Goal: Task Accomplishment & Management: Manage account settings

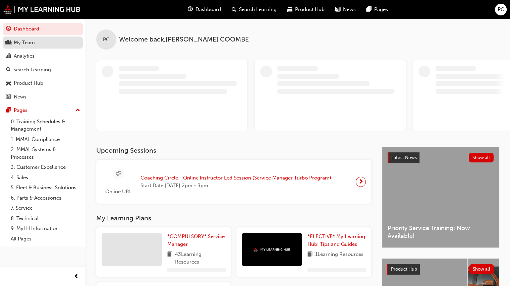
click at [24, 43] on div "My Team" at bounding box center [24, 43] width 21 height 8
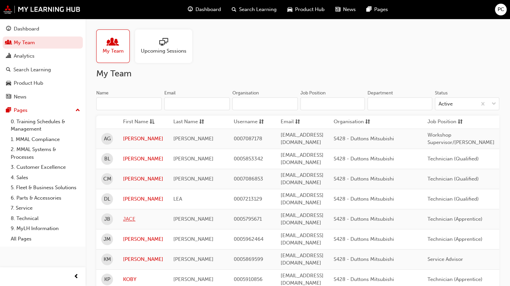
click at [131, 215] on link "JACE" at bounding box center [143, 219] width 40 height 8
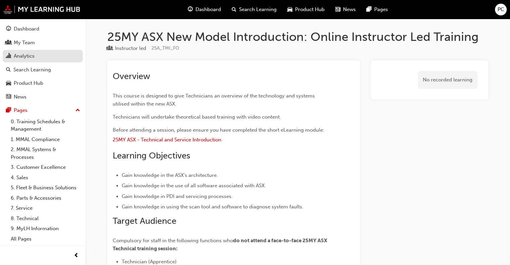
click at [21, 53] on div "Analytics" at bounding box center [24, 56] width 21 height 8
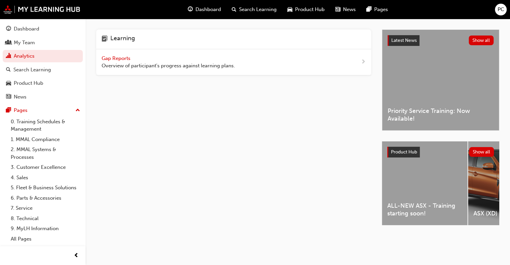
click at [109, 59] on span "Gap Reports" at bounding box center [117, 58] width 30 height 6
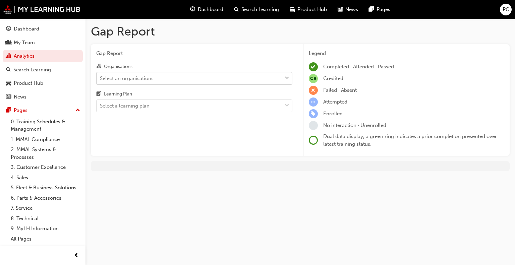
click at [122, 74] on div "Select an organisations" at bounding box center [189, 78] width 185 height 12
click at [101, 75] on input "Organisations Select an organisations" at bounding box center [100, 78] width 1 height 6
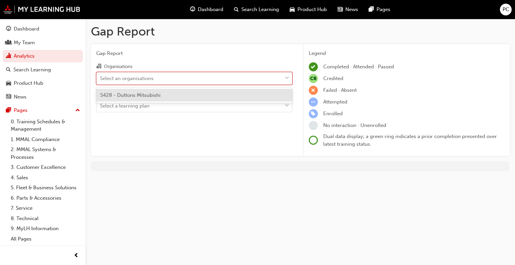
click at [137, 93] on span "S428 - Duttons Mitsubishi" at bounding box center [130, 95] width 60 height 6
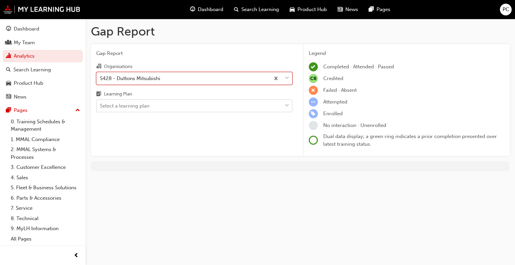
click at [143, 104] on div "Select a learning plan" at bounding box center [125, 106] width 50 height 8
click at [101, 104] on input "Learning Plan Select a learning plan" at bounding box center [100, 106] width 1 height 6
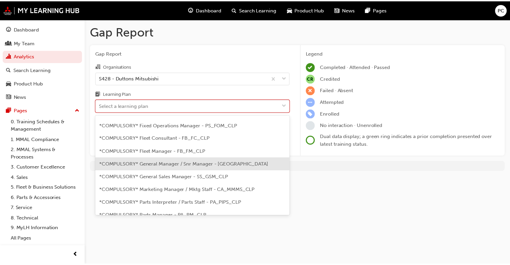
scroll to position [201, 0]
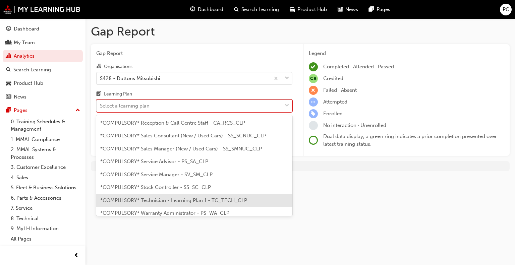
click at [164, 195] on div "*COMPULSORY* Technician - Learning Plan 1 - TC_TECH_CLP" at bounding box center [194, 200] width 196 height 13
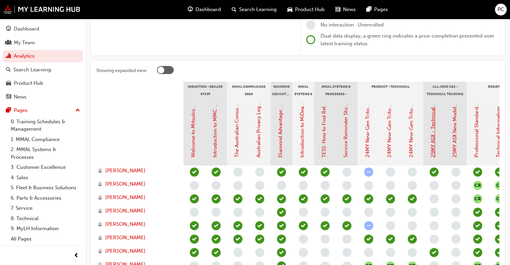
scroll to position [134, 0]
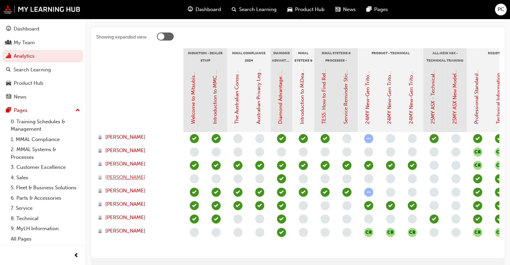
click at [123, 177] on span "[PERSON_NAME]" at bounding box center [125, 178] width 40 height 8
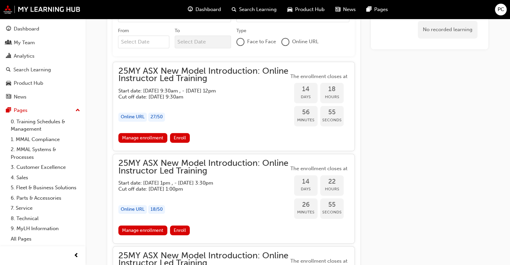
scroll to position [397, 0]
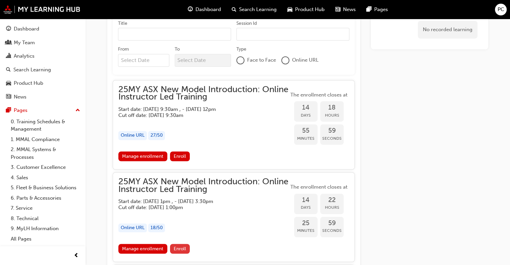
click at [177, 246] on span "Enroll" at bounding box center [180, 249] width 12 height 6
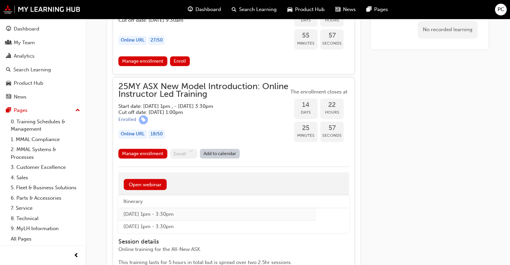
scroll to position [498, 0]
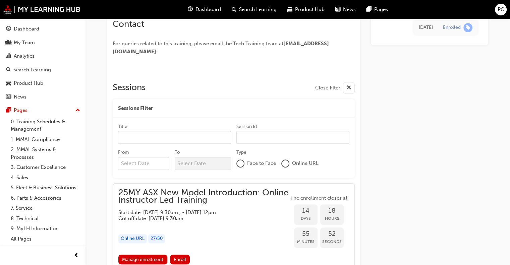
scroll to position [433, 0]
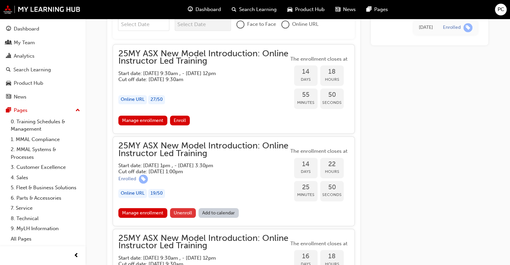
click at [183, 211] on span "Unenroll" at bounding box center [183, 213] width 18 height 6
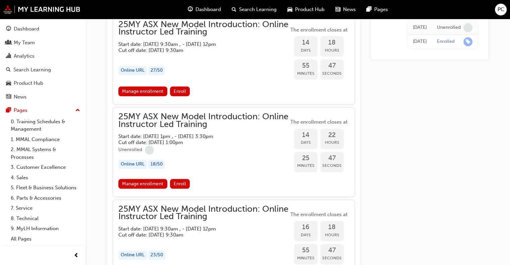
scroll to position [467, 0]
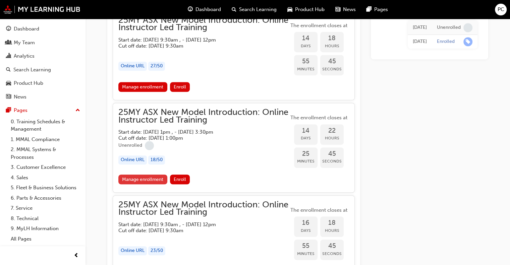
click at [153, 175] on link "Manage enrollment" at bounding box center [142, 180] width 49 height 10
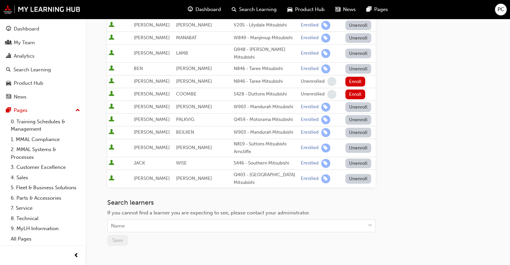
scroll to position [235, 0]
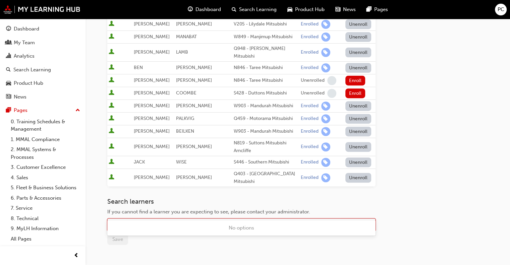
click at [145, 219] on div "Name" at bounding box center [236, 225] width 257 height 12
type input "ly"
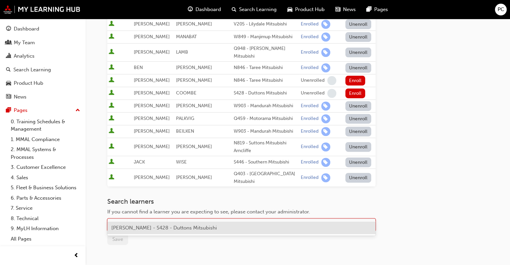
click at [137, 230] on span "[PERSON_NAME] - S428 - Duttons Mitsubishi" at bounding box center [164, 228] width 106 height 6
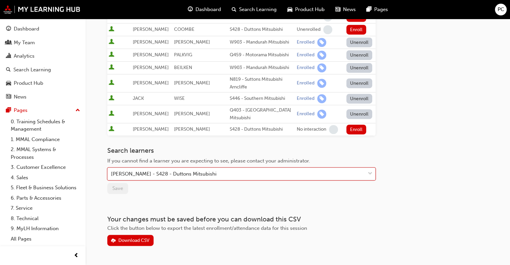
scroll to position [303, 0]
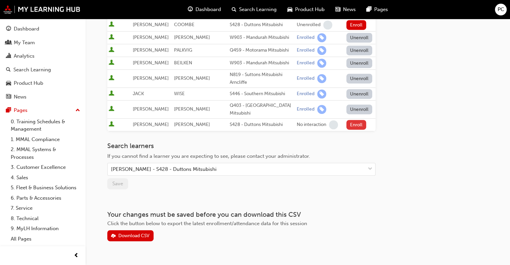
click at [359, 120] on button "Enroll" at bounding box center [356, 125] width 20 height 10
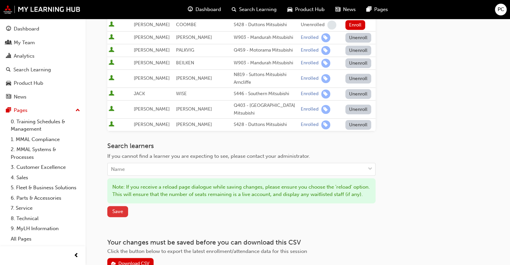
click at [118, 208] on span "Save" at bounding box center [117, 211] width 11 height 6
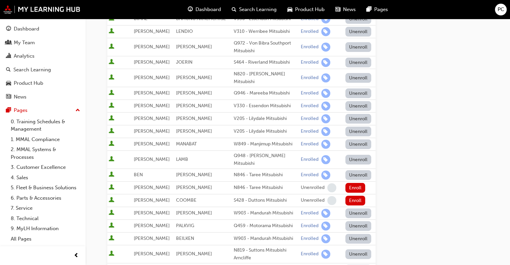
scroll to position [0, 0]
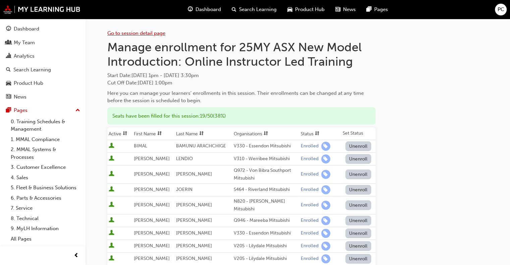
click at [145, 31] on link "Go to session detail page" at bounding box center [136, 33] width 58 height 6
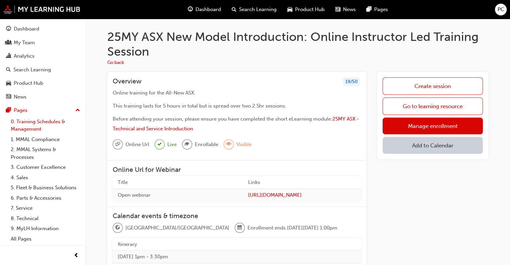
click at [24, 124] on link "0. Training Schedules & Management" at bounding box center [45, 126] width 75 height 18
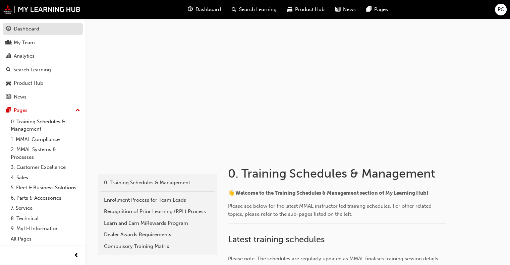
click at [24, 29] on div "Dashboard" at bounding box center [26, 29] width 25 height 8
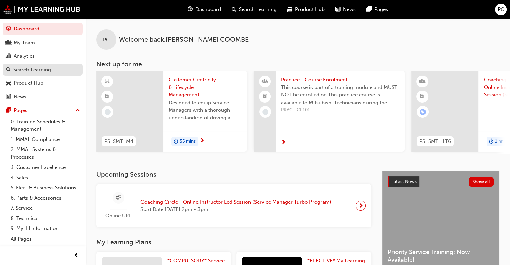
click at [29, 68] on div "Search Learning" at bounding box center [32, 70] width 38 height 8
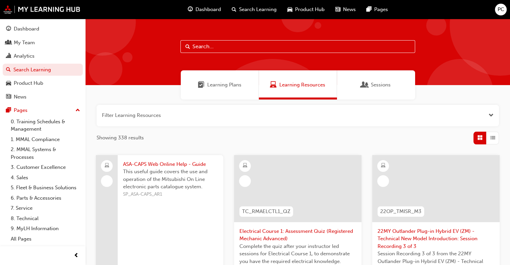
click at [199, 47] on input "text" at bounding box center [297, 46] width 235 height 13
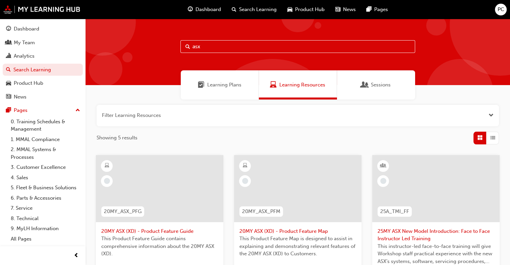
type input "asx"
click at [358, 82] on div "Sessions" at bounding box center [376, 84] width 78 height 29
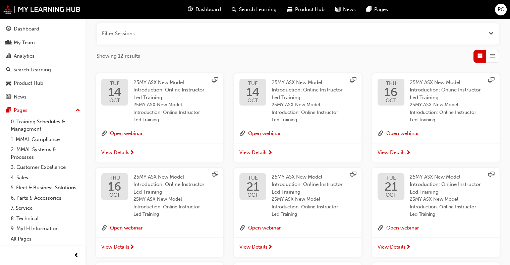
scroll to position [67, 0]
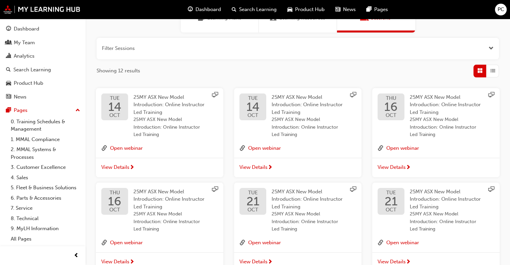
click at [399, 167] on span "View Details" at bounding box center [391, 168] width 28 height 8
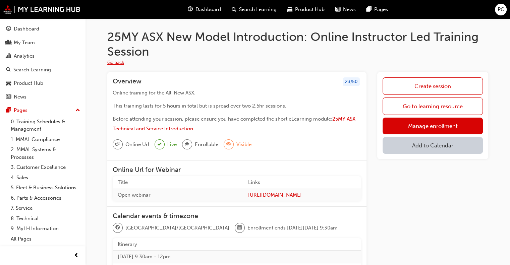
click at [116, 62] on button "Go back" at bounding box center [115, 63] width 17 height 8
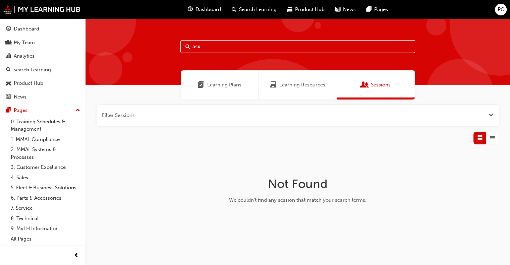
scroll to position [67, 0]
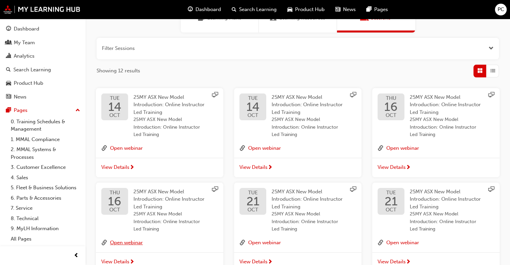
click at [125, 242] on button "Open webinar" at bounding box center [126, 243] width 33 height 9
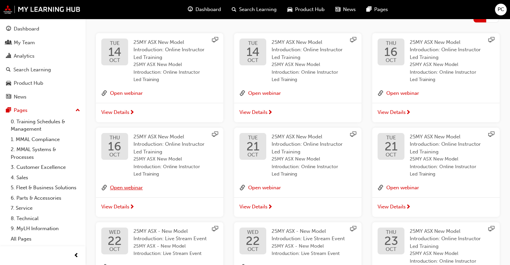
scroll to position [134, 0]
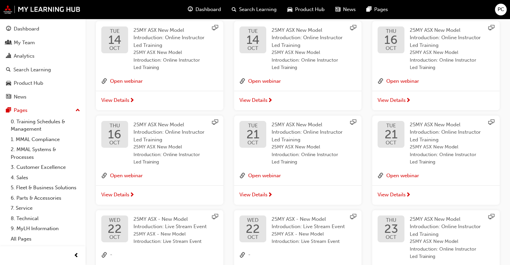
click at [122, 192] on span "View Details" at bounding box center [115, 195] width 28 height 8
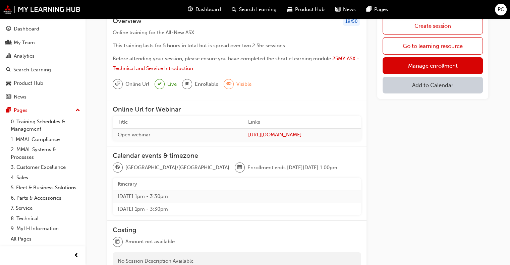
scroll to position [44, 0]
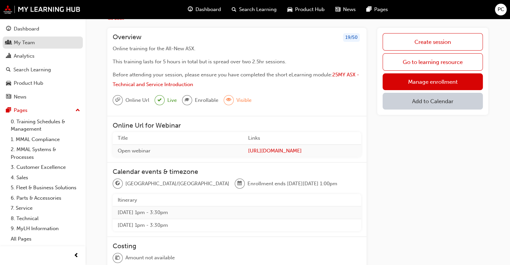
click at [24, 39] on div "My Team" at bounding box center [24, 43] width 21 height 8
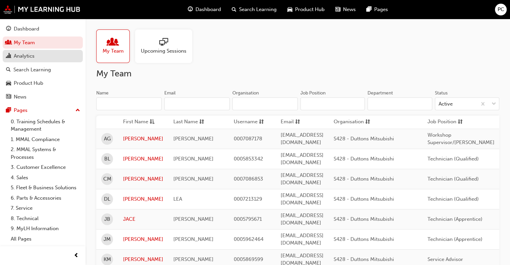
click at [33, 55] on div "Analytics" at bounding box center [24, 56] width 21 height 8
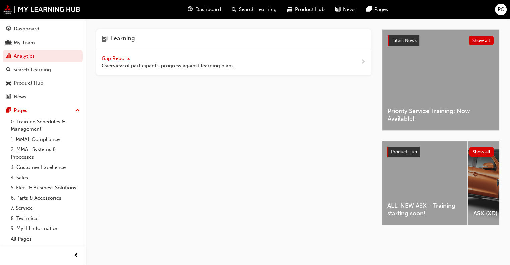
click at [127, 57] on span "Gap Reports" at bounding box center [117, 58] width 30 height 6
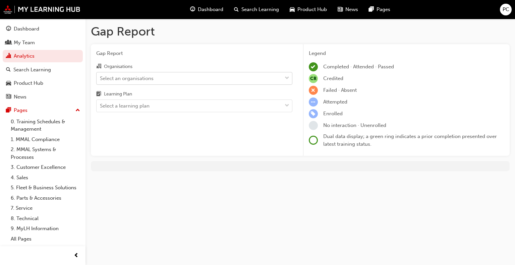
click at [145, 79] on div "Select an organisations" at bounding box center [127, 78] width 54 height 8
click at [101, 79] on input "Organisations Select an organisations" at bounding box center [100, 78] width 1 height 6
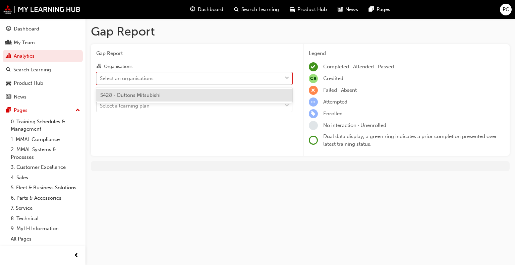
click at [141, 95] on span "S428 - Duttons Mitsubishi" at bounding box center [130, 95] width 60 height 6
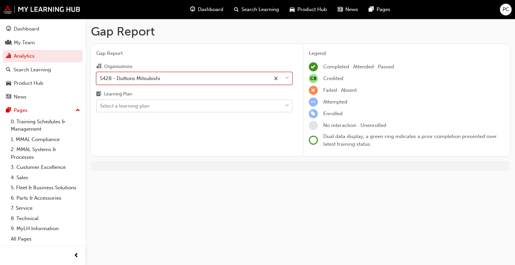
click at [140, 106] on div "Select a learning plan" at bounding box center [125, 106] width 50 height 8
click at [101, 106] on input "Learning Plan Select a learning plan" at bounding box center [100, 106] width 1 height 6
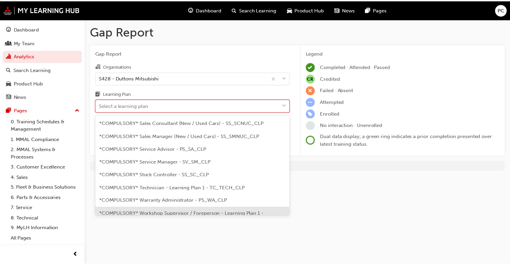
scroll to position [235, 0]
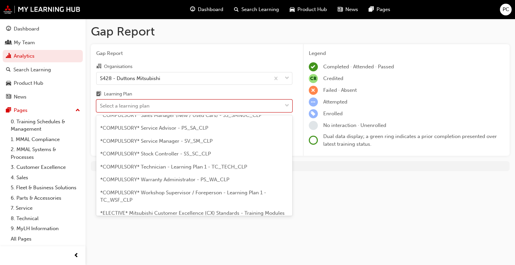
click at [161, 164] on span "*COMPULSORY* Technician - Learning Plan 1 - TC_TECH_CLP" at bounding box center [173, 167] width 147 height 6
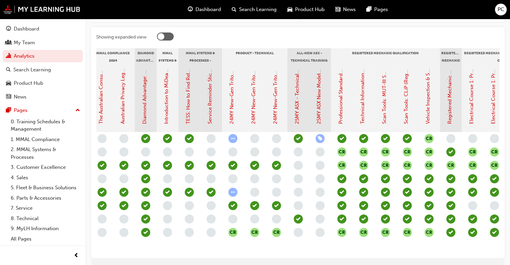
scroll to position [0, 144]
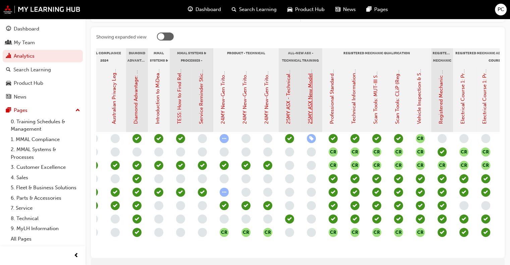
click at [310, 106] on link "25MY ASX New Model Introduction: Online Instructor Led Training" at bounding box center [310, 47] width 6 height 153
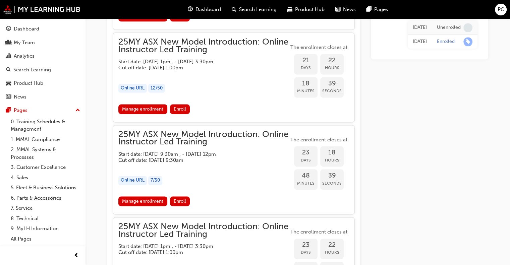
scroll to position [946, 0]
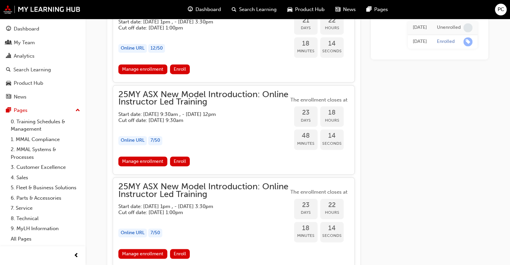
click at [141, 249] on link "Manage enrollment" at bounding box center [142, 254] width 49 height 10
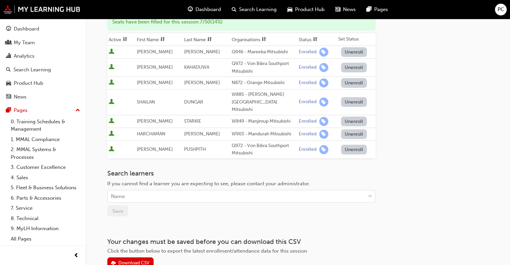
scroll to position [101, 0]
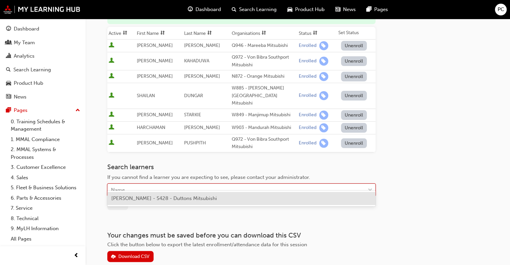
click at [144, 185] on div "Name" at bounding box center [236, 190] width 257 height 12
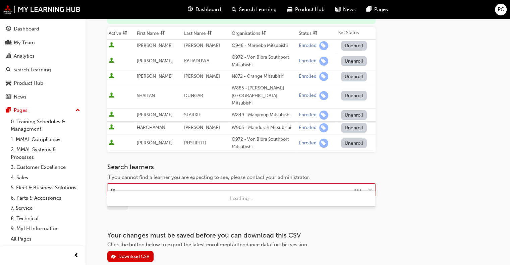
type input "rat"
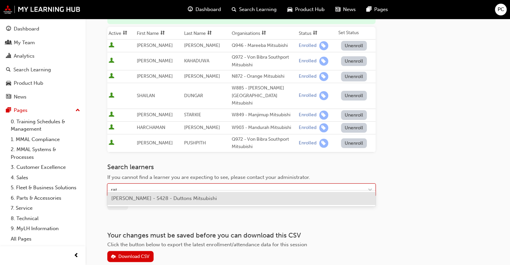
click at [138, 196] on span "[PERSON_NAME] - S428 - Duttons Mitsubishi" at bounding box center [164, 198] width 106 height 6
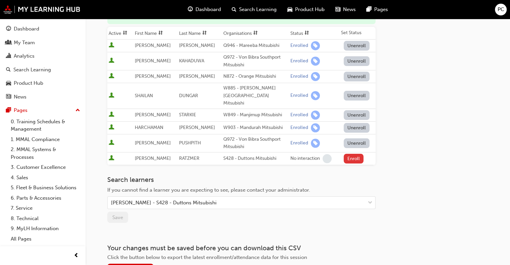
click at [352, 154] on button "Enroll" at bounding box center [353, 159] width 20 height 10
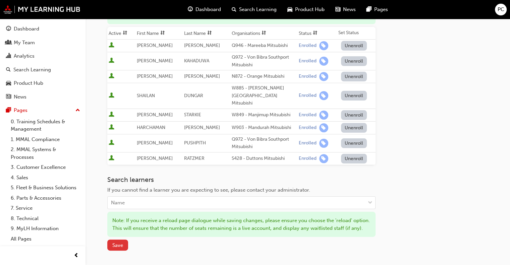
click at [121, 245] on span "Save" at bounding box center [117, 245] width 11 height 6
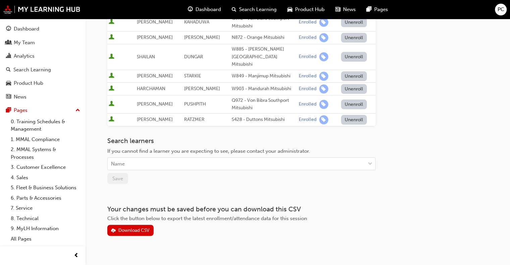
scroll to position [0, 0]
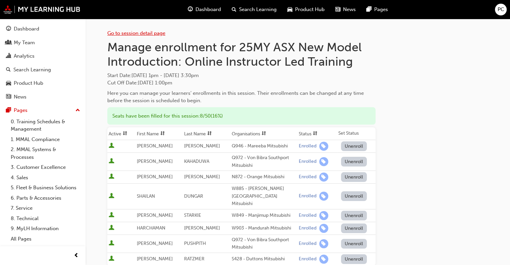
click at [129, 34] on link "Go to session detail page" at bounding box center [136, 33] width 58 height 6
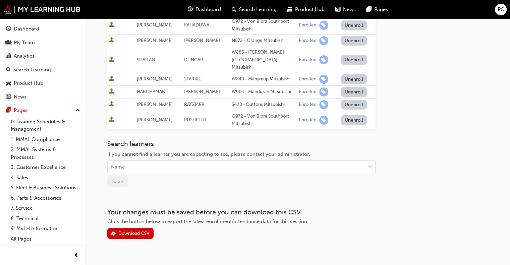
scroll to position [139, 0]
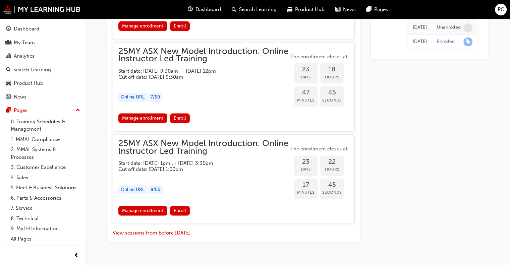
scroll to position [1001, 0]
